Goal: Transaction & Acquisition: Purchase product/service

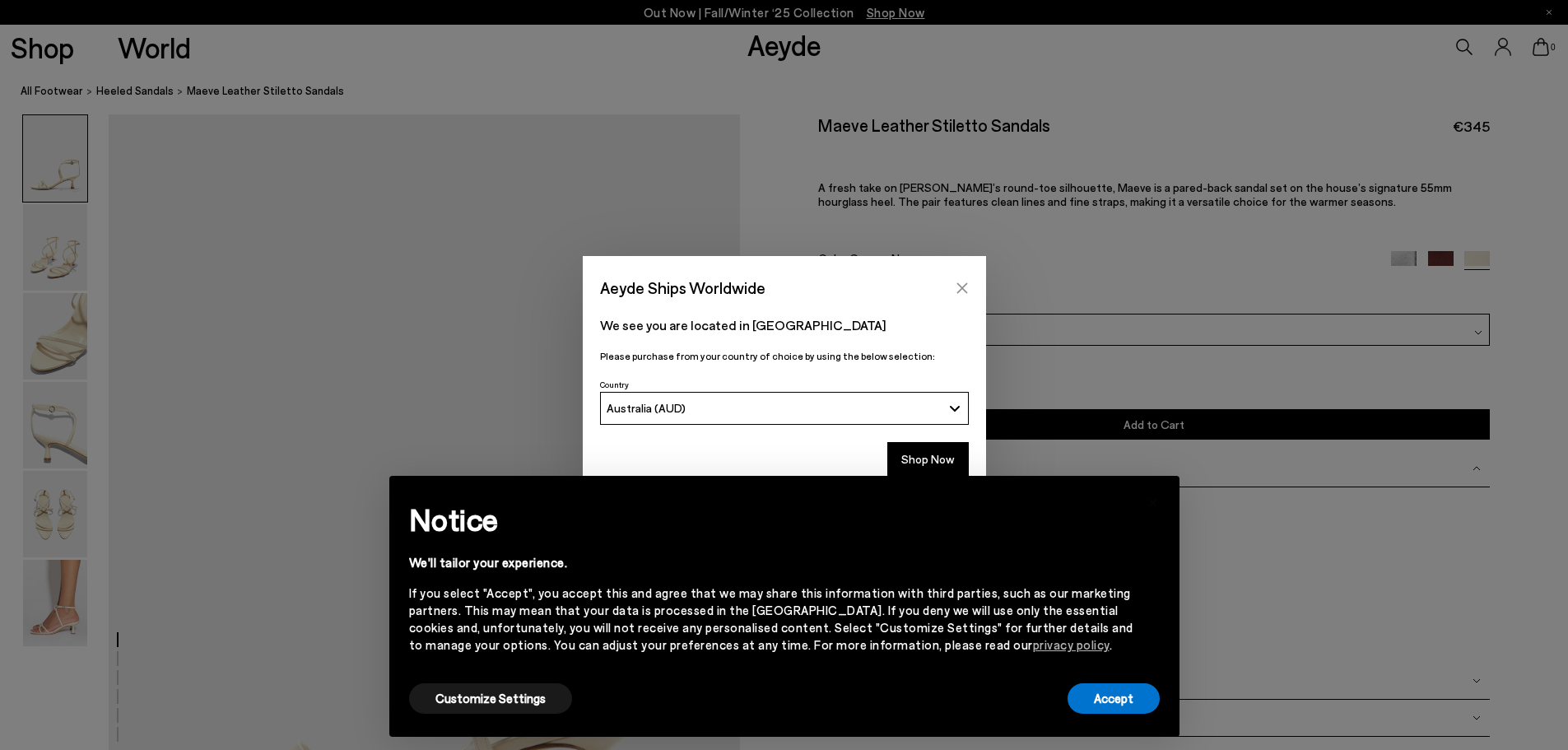
click at [959, 279] on button "Close" at bounding box center [961, 287] width 25 height 25
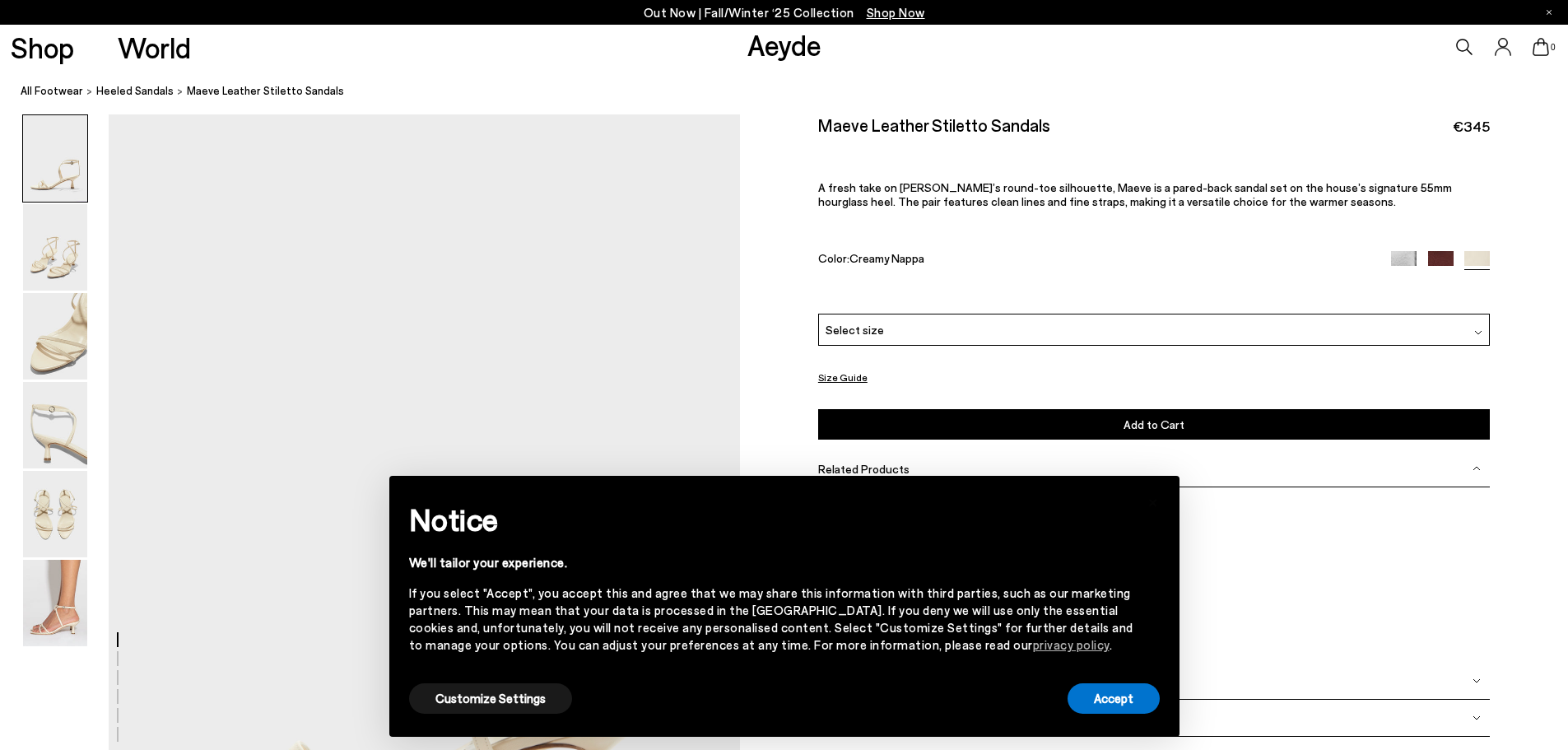
click at [990, 346] on div "Please Select a Color Creamy Nappa Silver Nappa [GEOGRAPHIC_DATA] Creamy Nappa …" at bounding box center [1155, 376] width 672 height 127
click at [990, 334] on div "Select size" at bounding box center [1155, 329] width 672 height 32
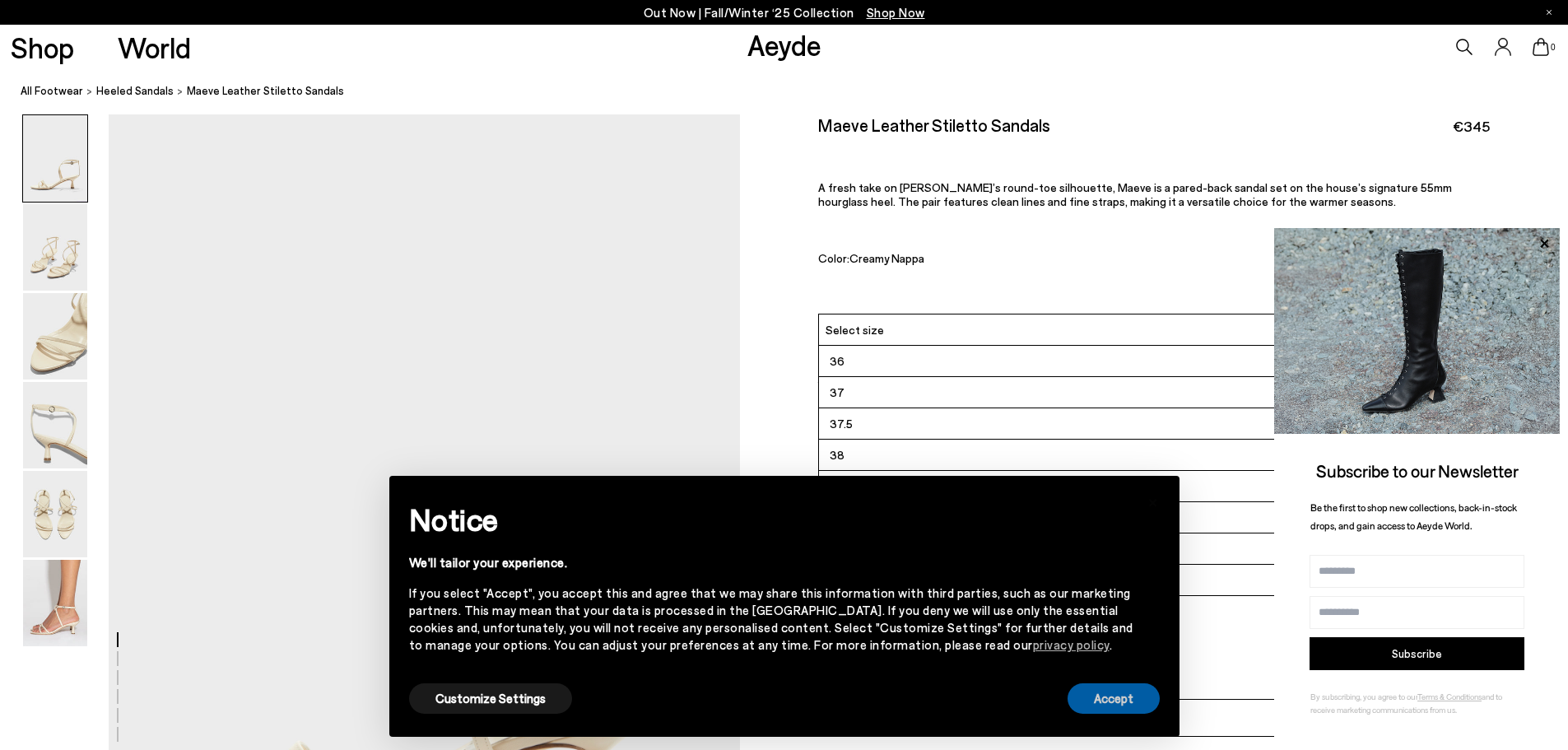
click at [1112, 701] on button "Accept" at bounding box center [1113, 697] width 92 height 31
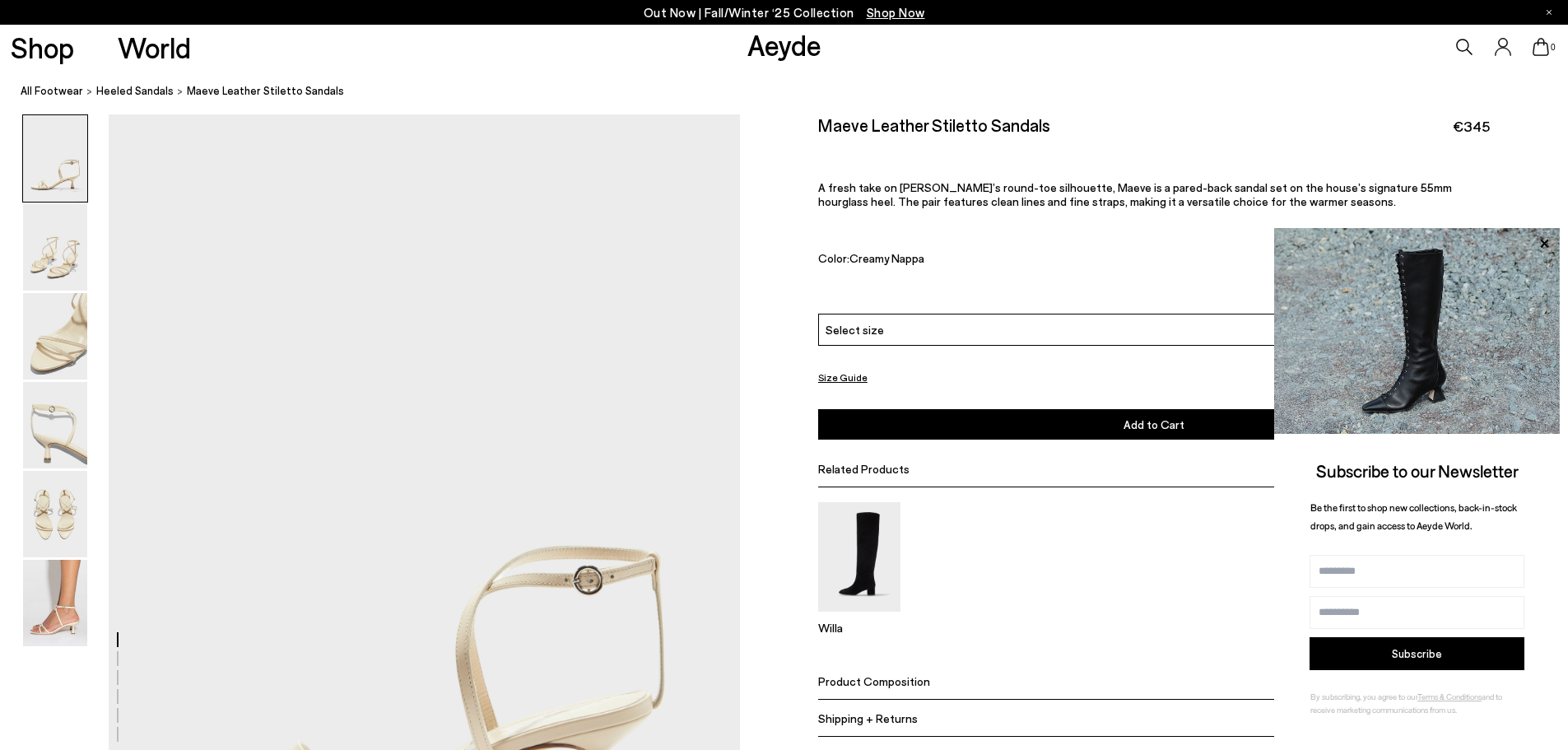
click at [1047, 325] on div "Select size" at bounding box center [1155, 329] width 672 height 32
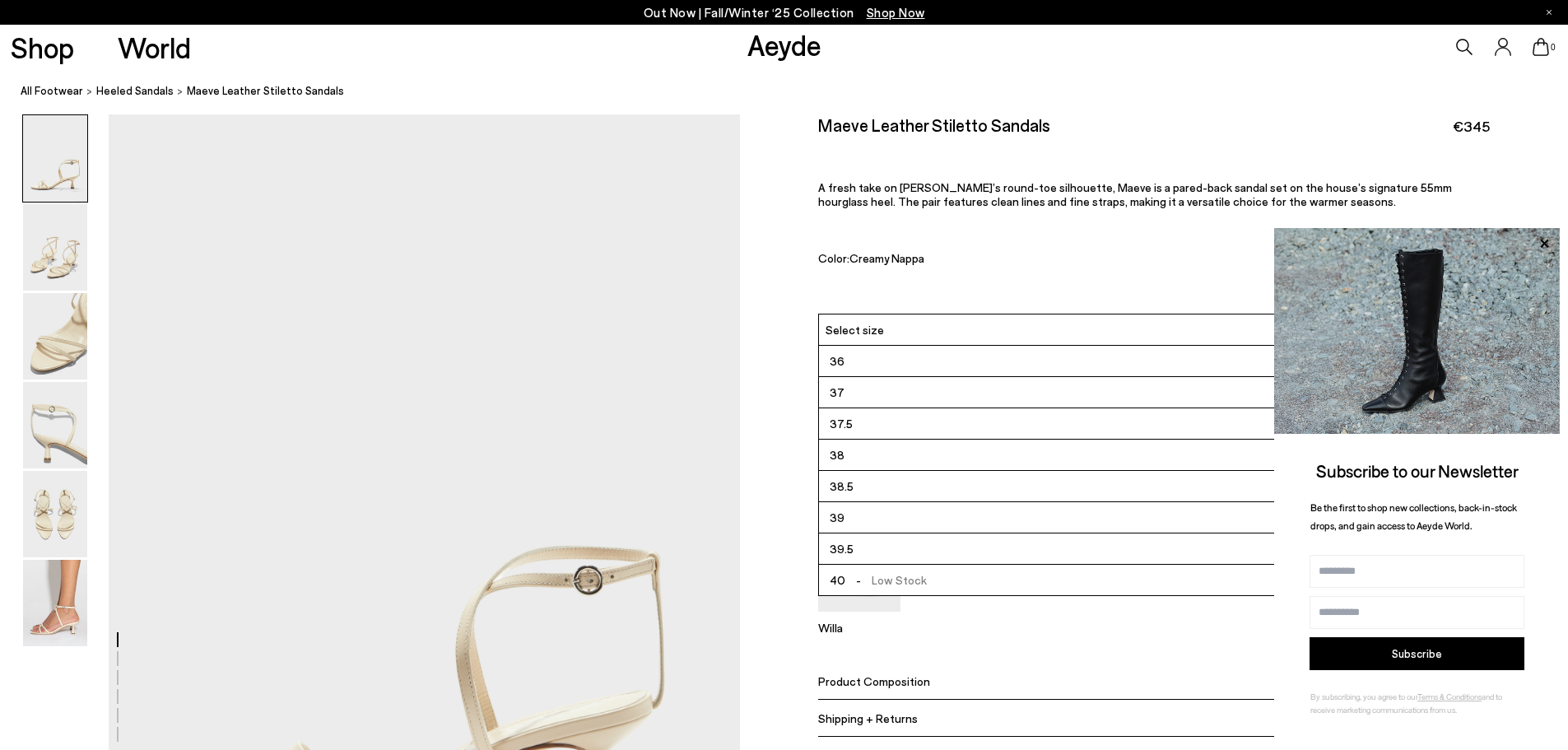
click at [933, 366] on li "36" at bounding box center [1154, 362] width 670 height 32
